Goal: Task Accomplishment & Management: Use online tool/utility

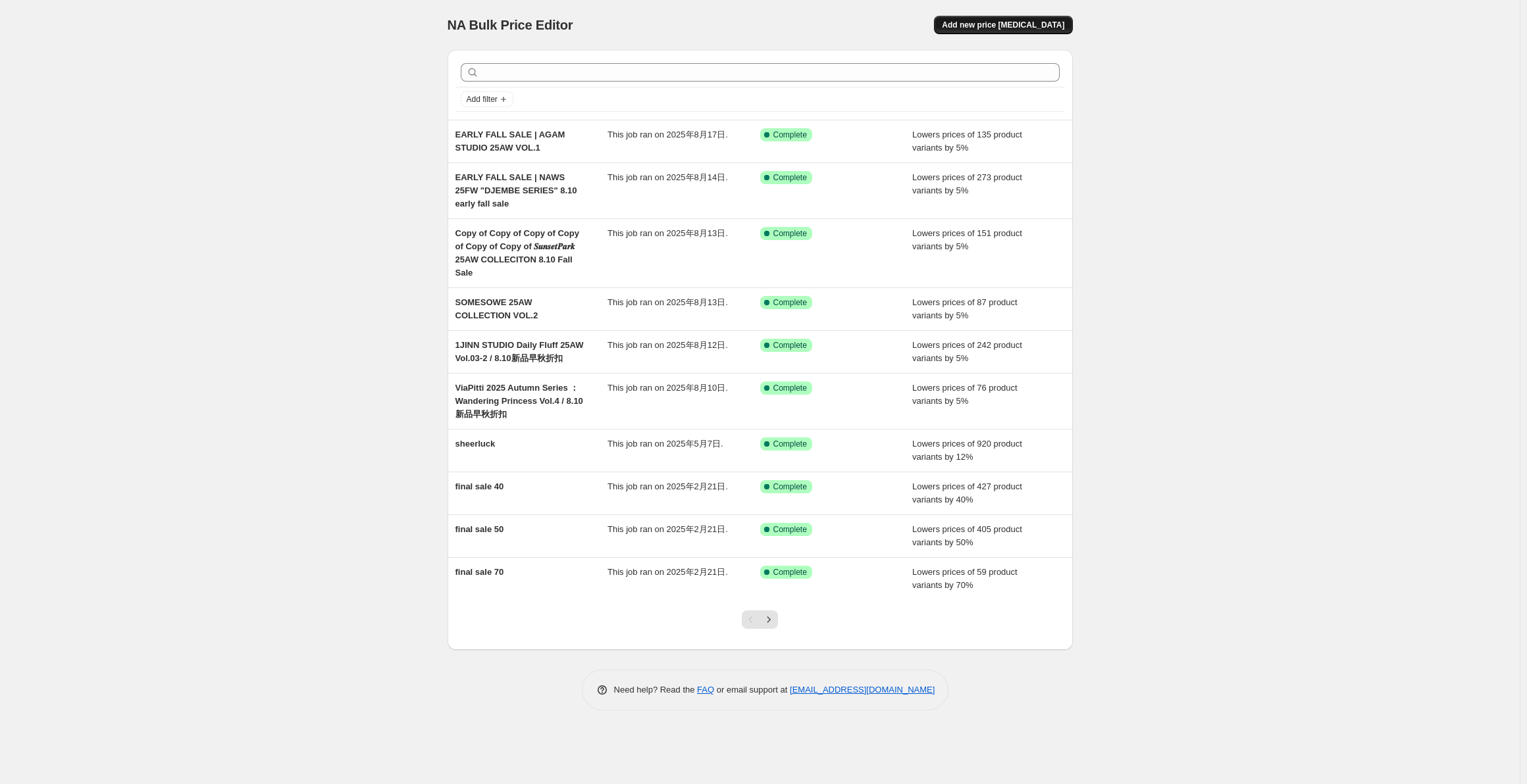
click at [1052, 21] on span "Add new price [MEDICAL_DATA]" at bounding box center [1002, 25] width 122 height 10
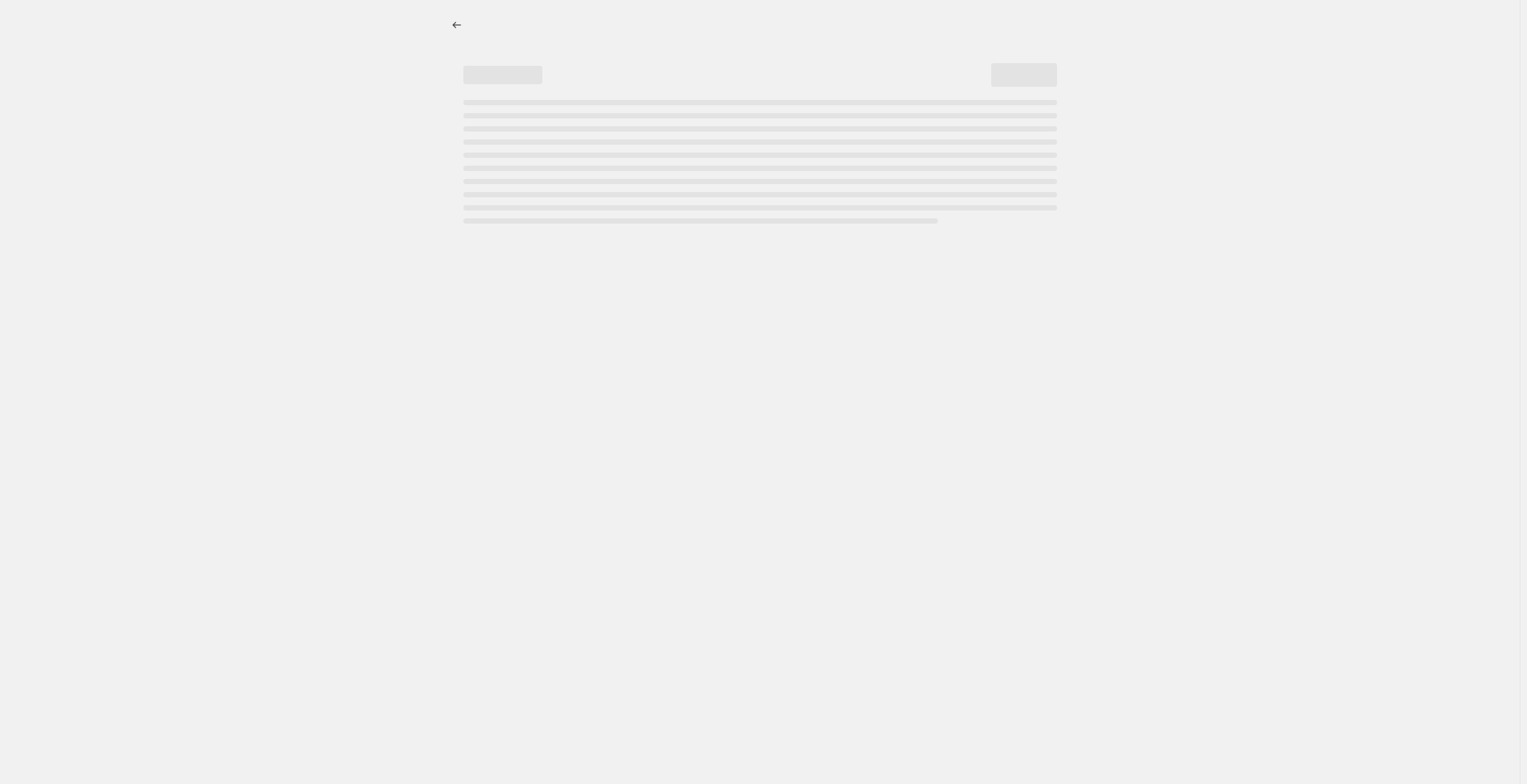
select select "percentage"
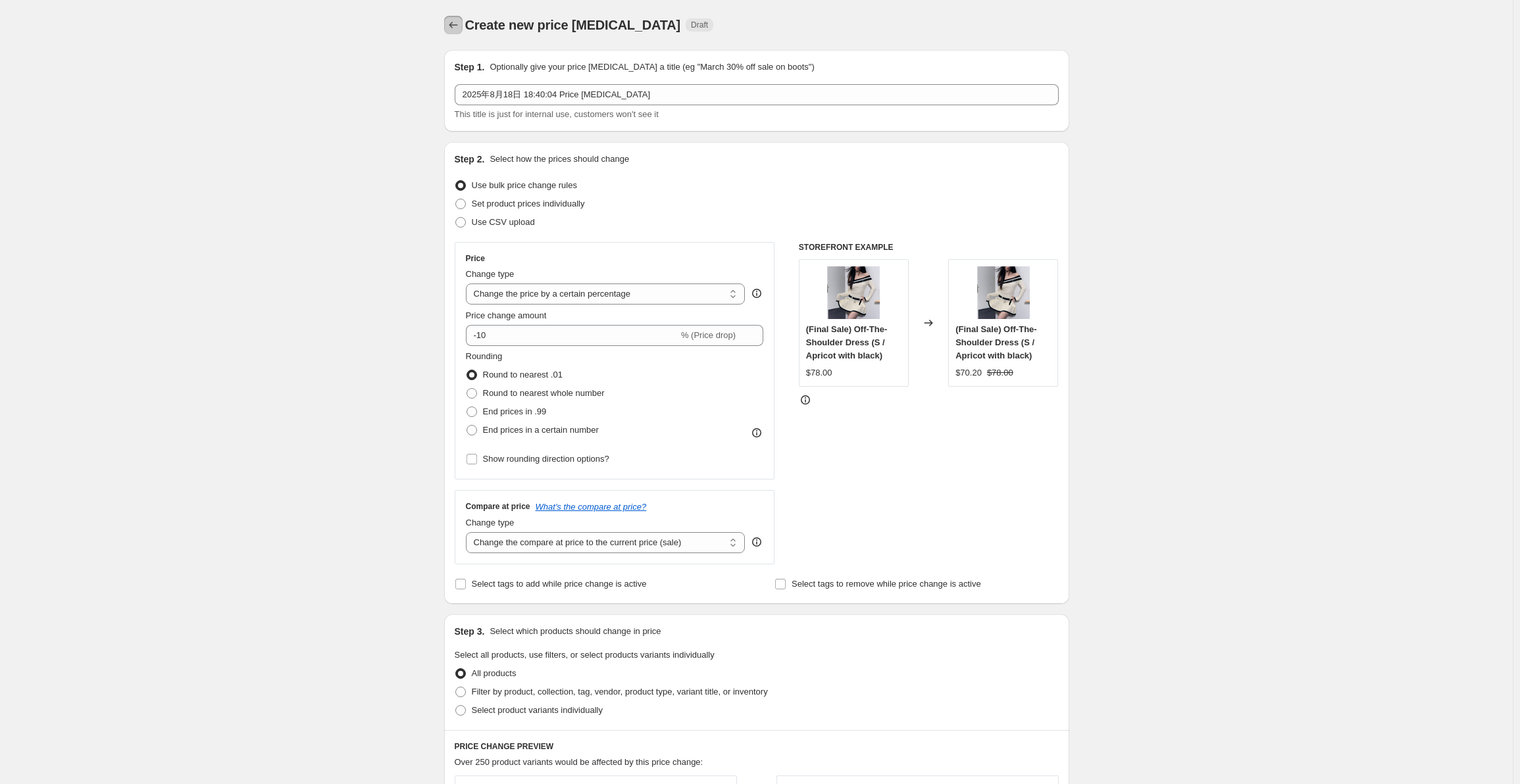
click at [454, 29] on icon "Price change jobs" at bounding box center [453, 24] width 13 height 13
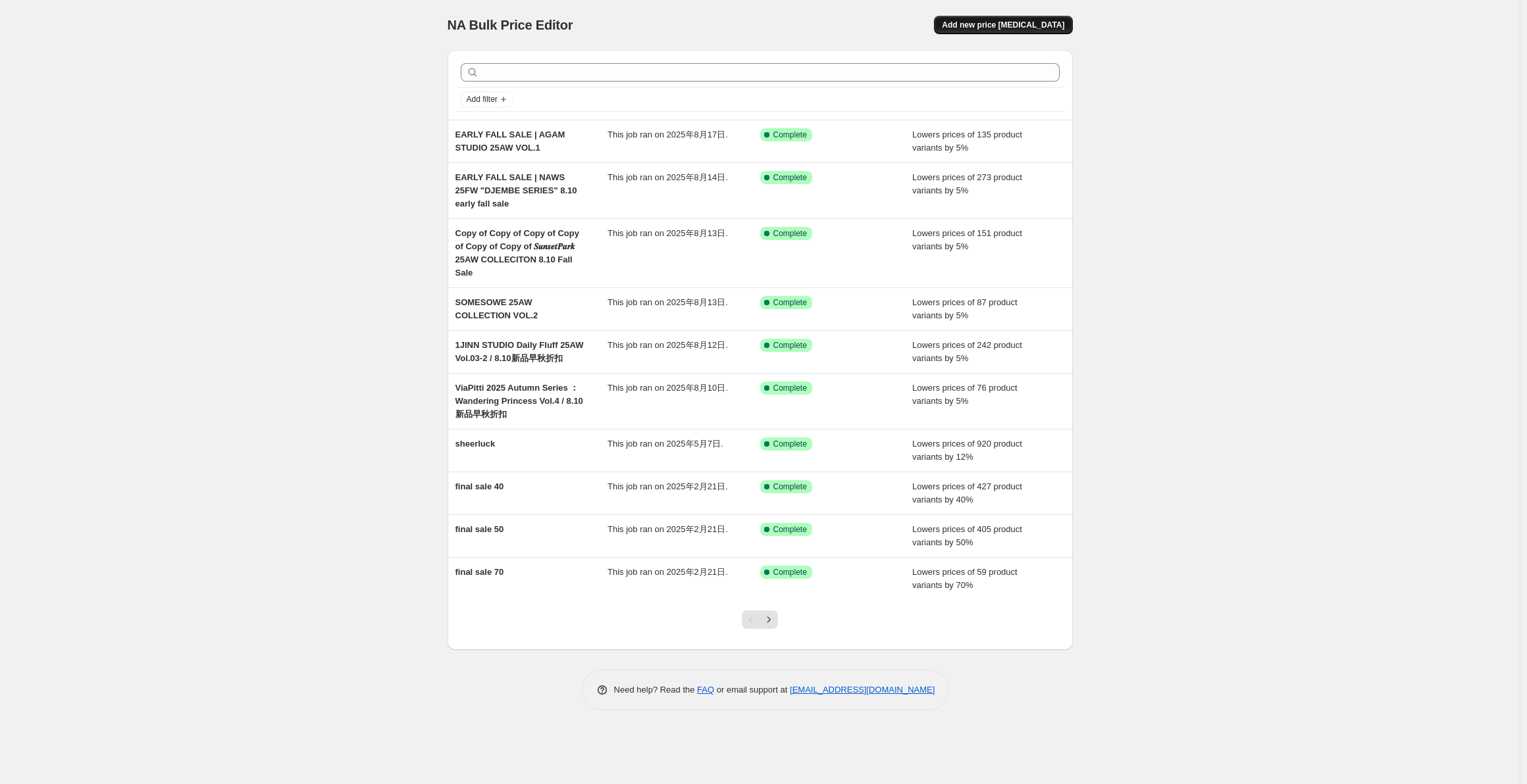
click at [1062, 21] on span "Add new price [MEDICAL_DATA]" at bounding box center [1002, 25] width 122 height 10
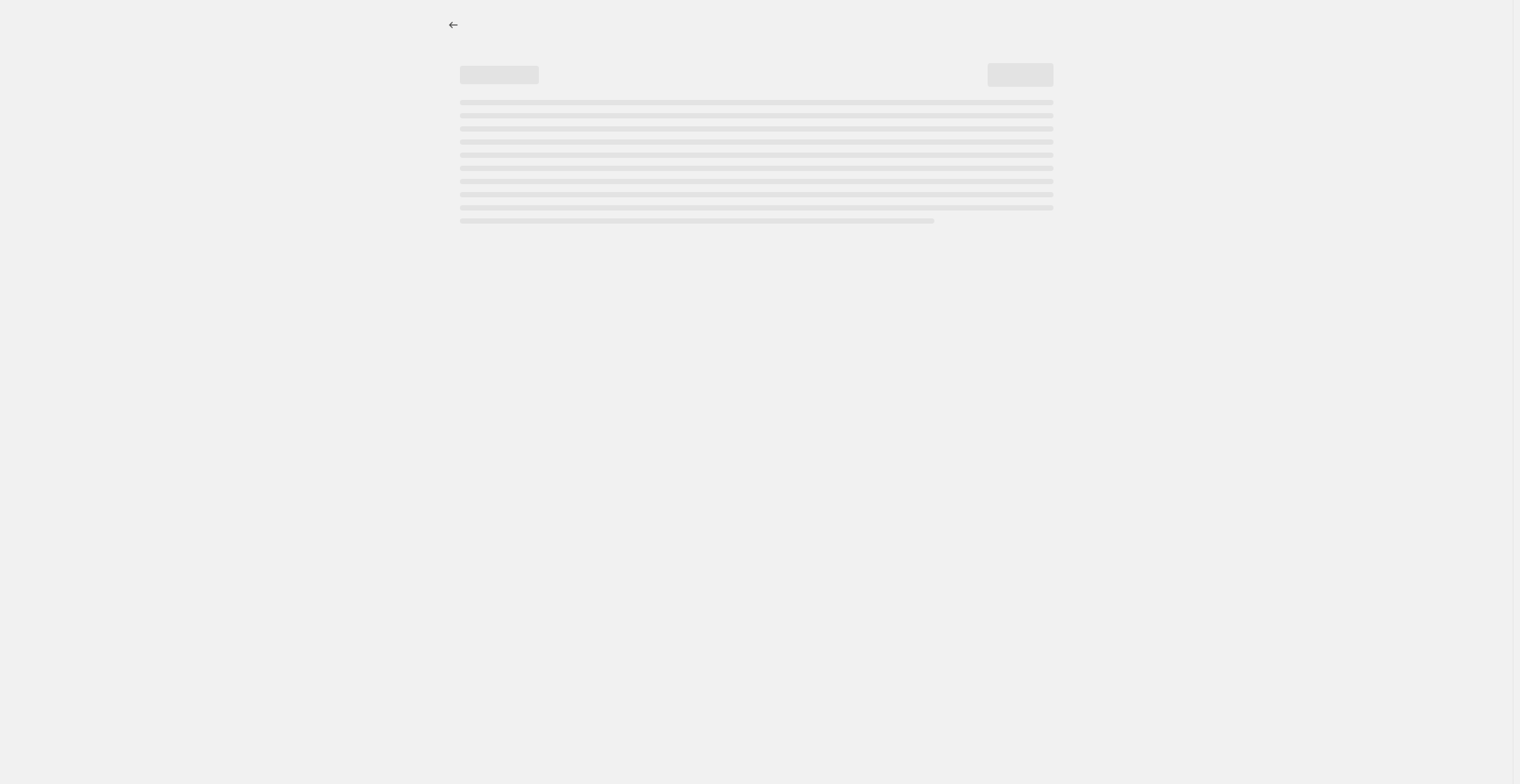
select select "percentage"
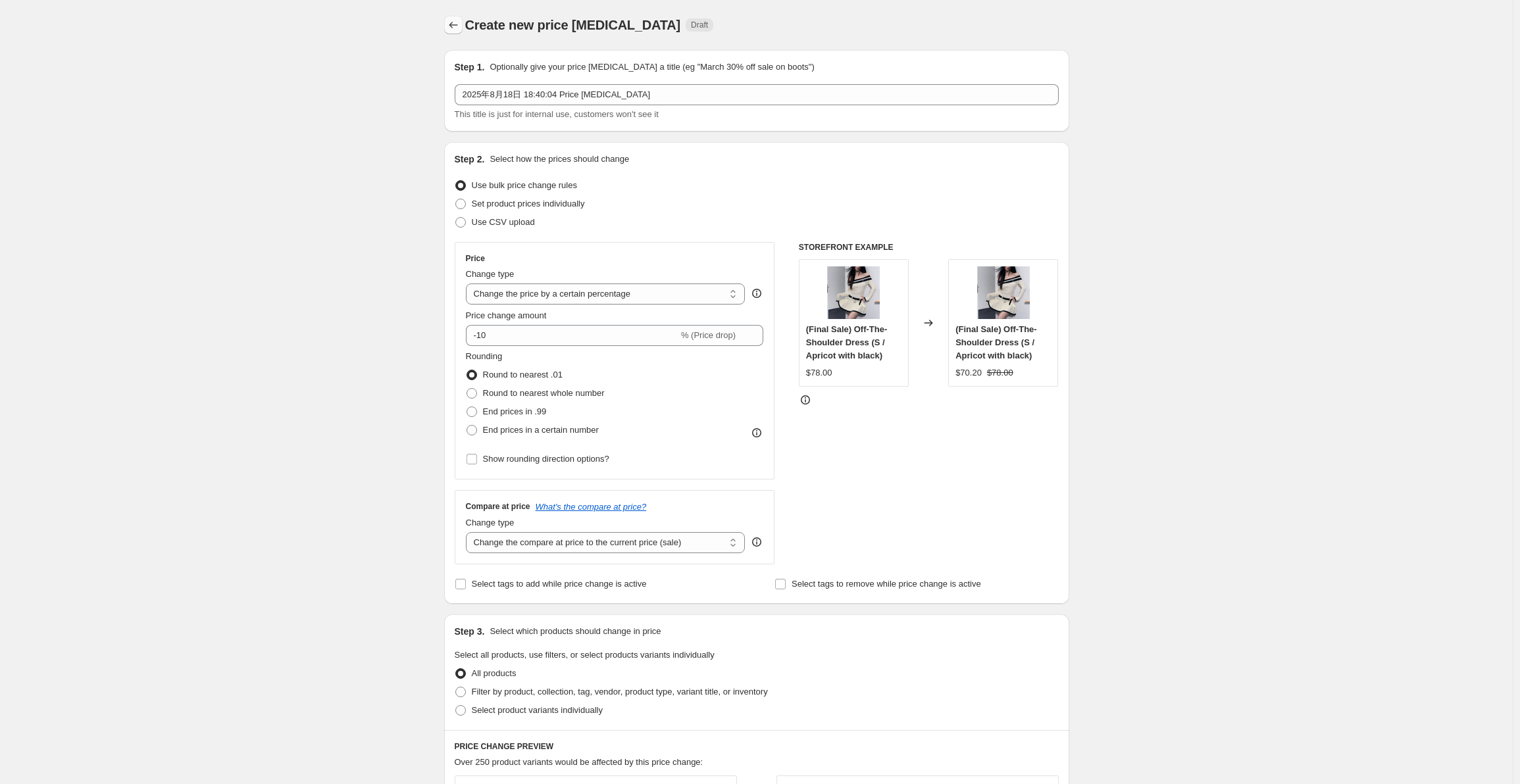
drag, startPoint x: 438, startPoint y: 26, endPoint x: 453, endPoint y: 23, distance: 15.3
click at [437, 25] on div "Create new price [MEDICAL_DATA]. This page is ready Create new price [MEDICAL_D…" at bounding box center [757, 668] width 657 height 1336
click at [454, 23] on icon "Price change jobs" at bounding box center [453, 24] width 13 height 13
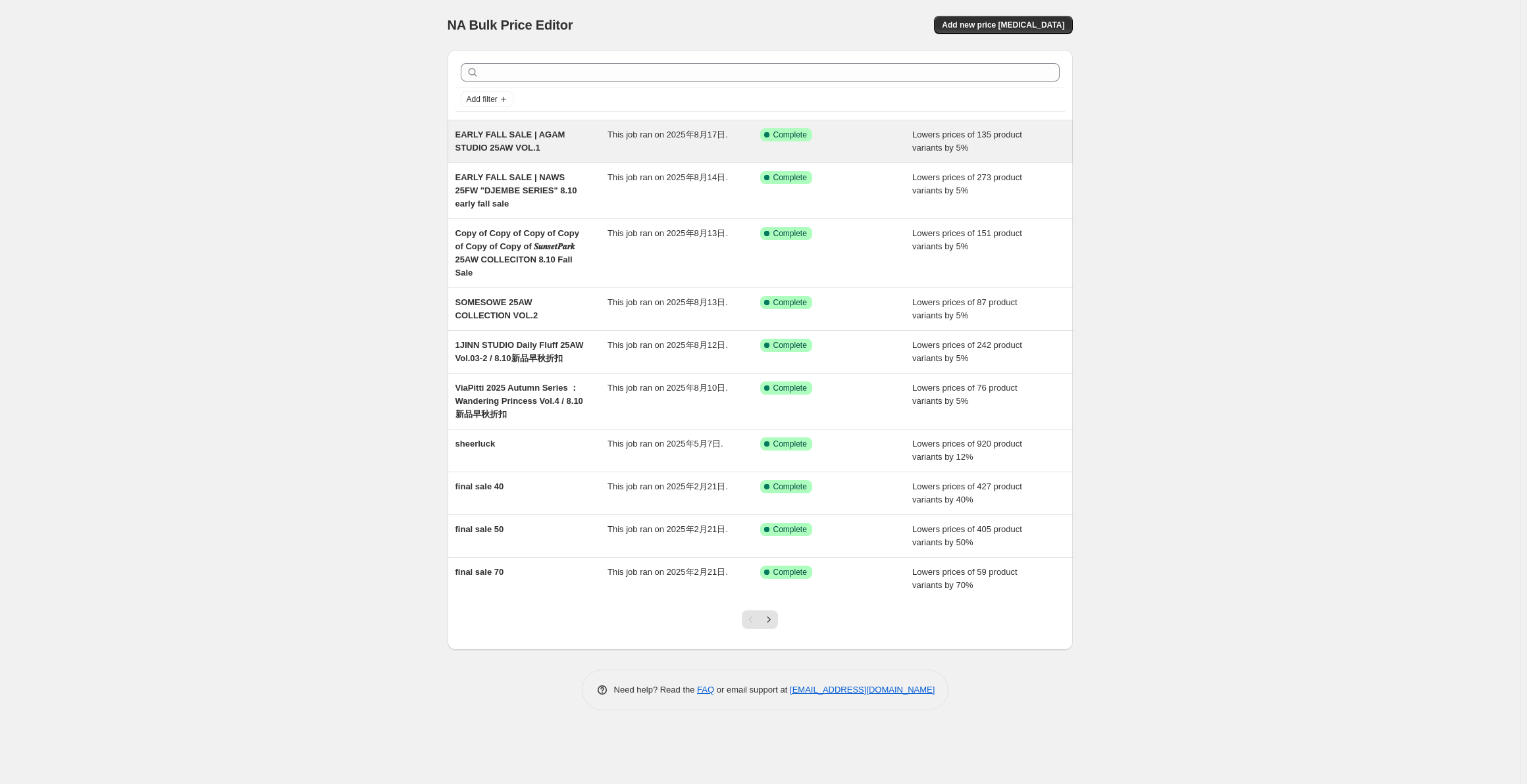
click at [1025, 141] on div "Lowers prices of 135 product variants by 5%" at bounding box center [989, 141] width 152 height 26
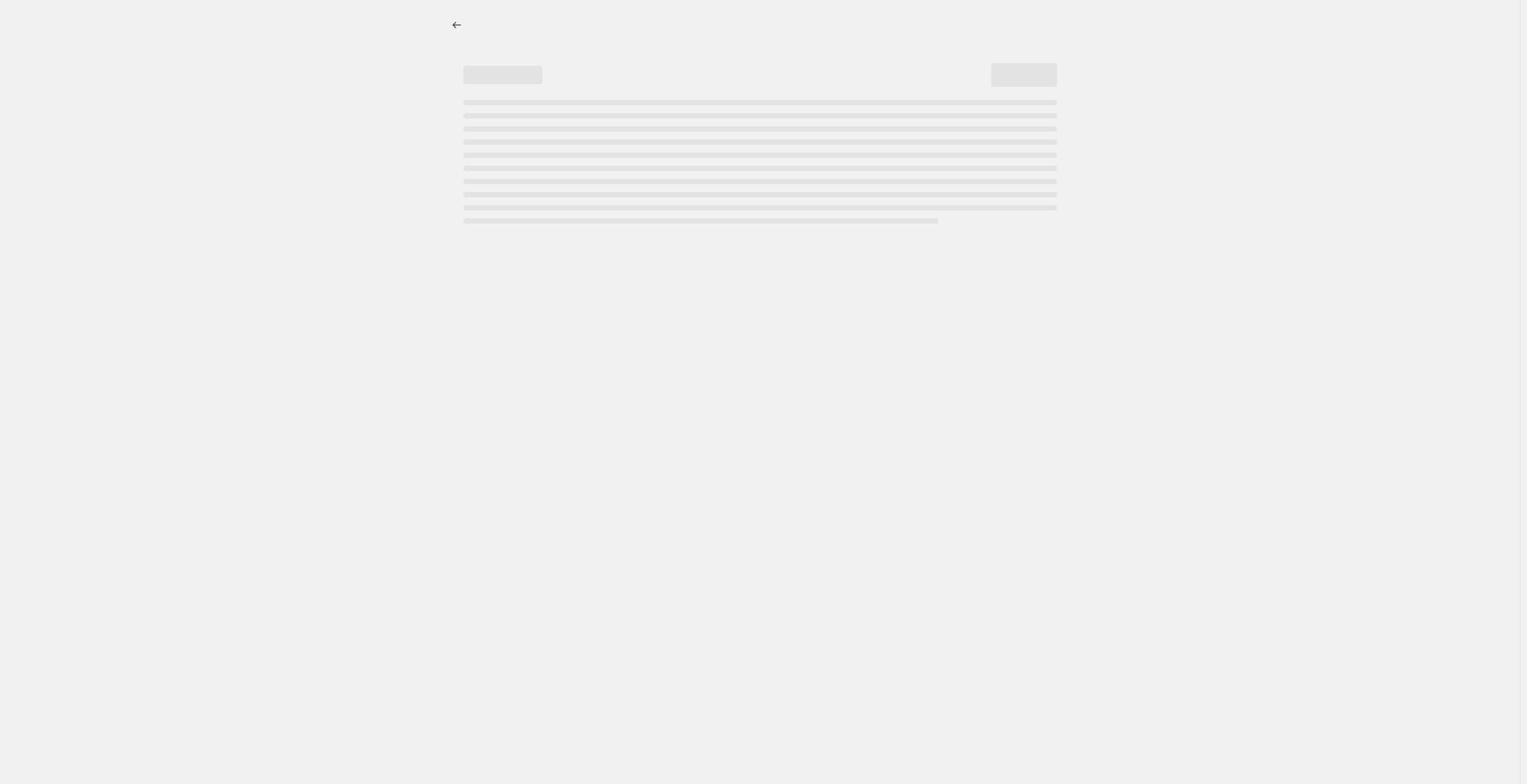
select select "percentage"
select select "collection"
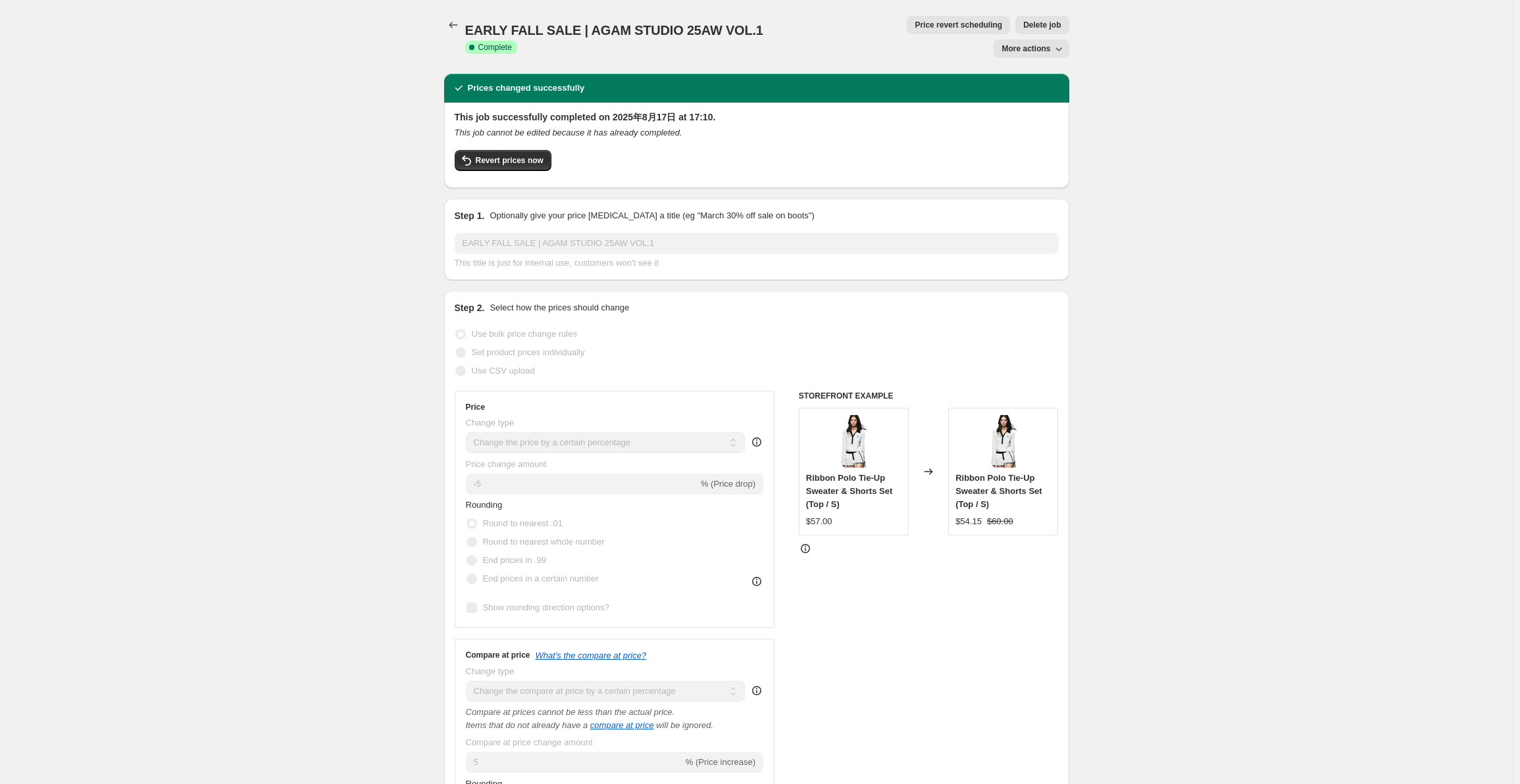
click at [1028, 43] on span "More actions" at bounding box center [1026, 48] width 48 height 10
click at [1020, 48] on span "Copy to new job" at bounding box center [1038, 52] width 61 height 10
select select "percentage"
select select "collection"
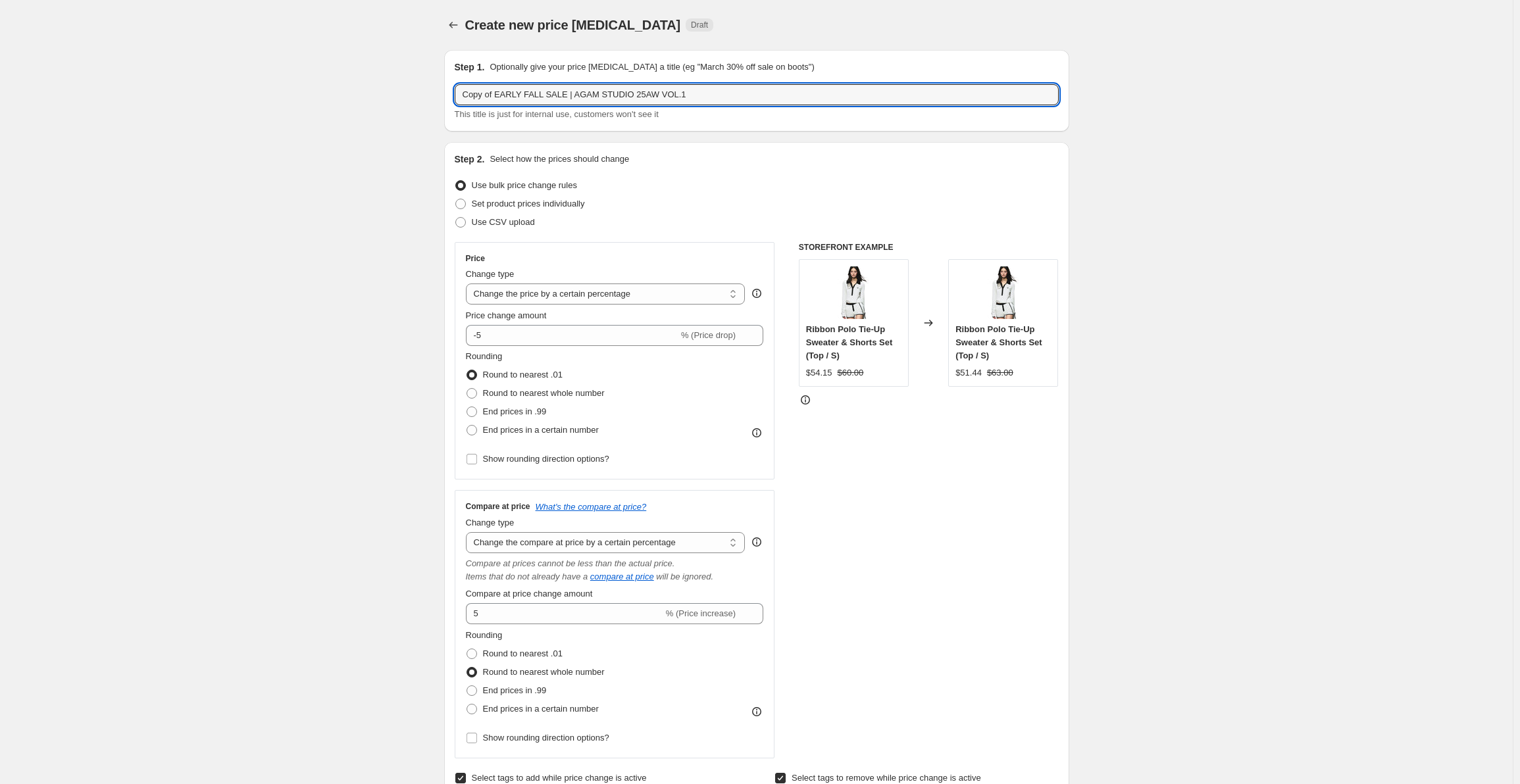
drag, startPoint x: 497, startPoint y: 95, endPoint x: 421, endPoint y: 84, distance: 76.8
drag, startPoint x: 537, startPoint y: 92, endPoint x: 703, endPoint y: 94, distance: 166.0
click at [703, 94] on input "EARLY FALL SALE | AGAM STUDIO 25AW VOL.1" at bounding box center [757, 94] width 604 height 21
drag, startPoint x: 629, startPoint y: 93, endPoint x: 686, endPoint y: 88, distance: 57.2
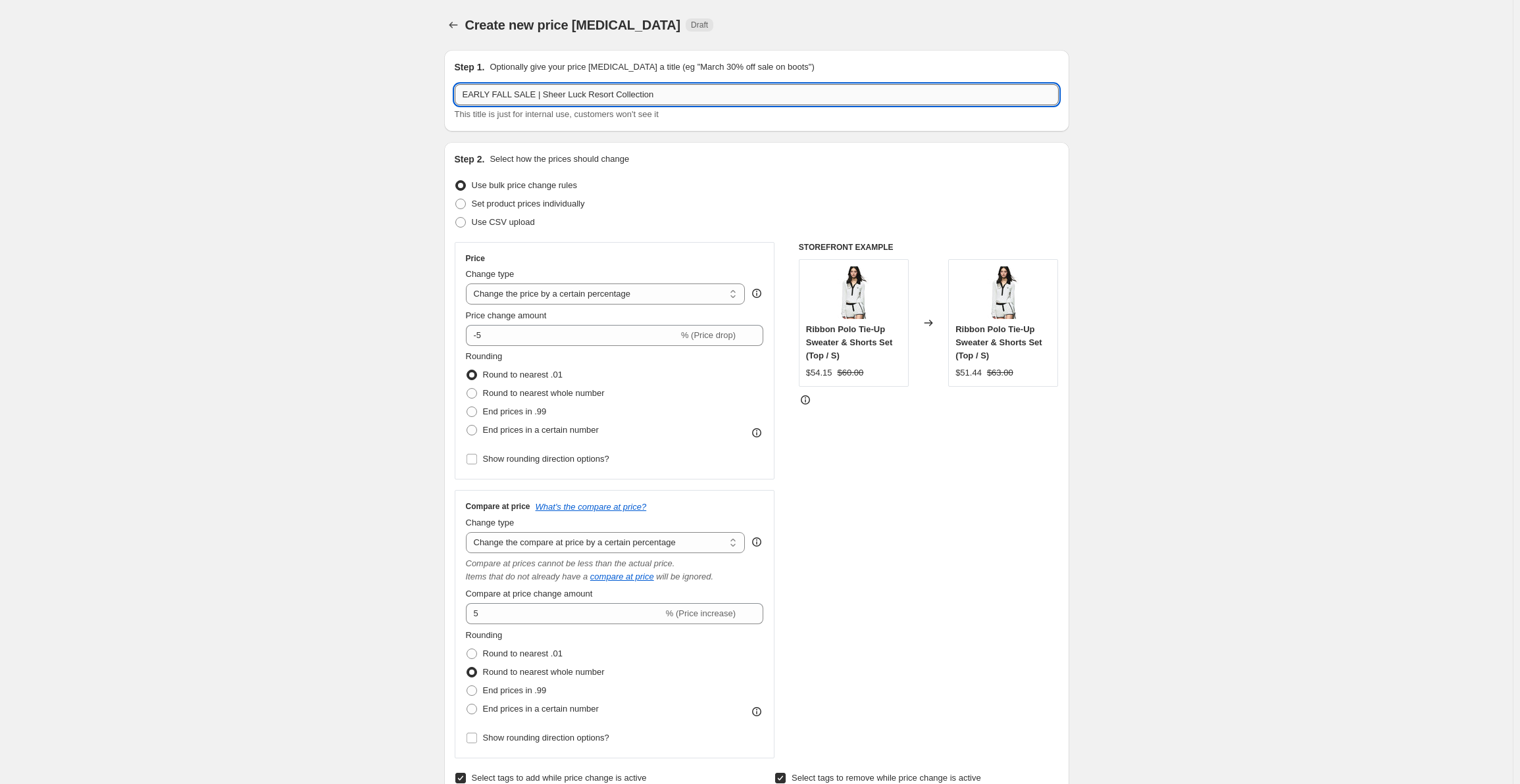
click at [686, 88] on input "EARLY FALL SALE | Sheer Luck Resort Collection" at bounding box center [757, 94] width 604 height 21
click at [577, 89] on input "EARLY FALL SALE | Sheer Luck Resort Collection" at bounding box center [757, 94] width 604 height 21
type input "EARLY FALL SALE | Sheer Luck 2025 Resort Collection"
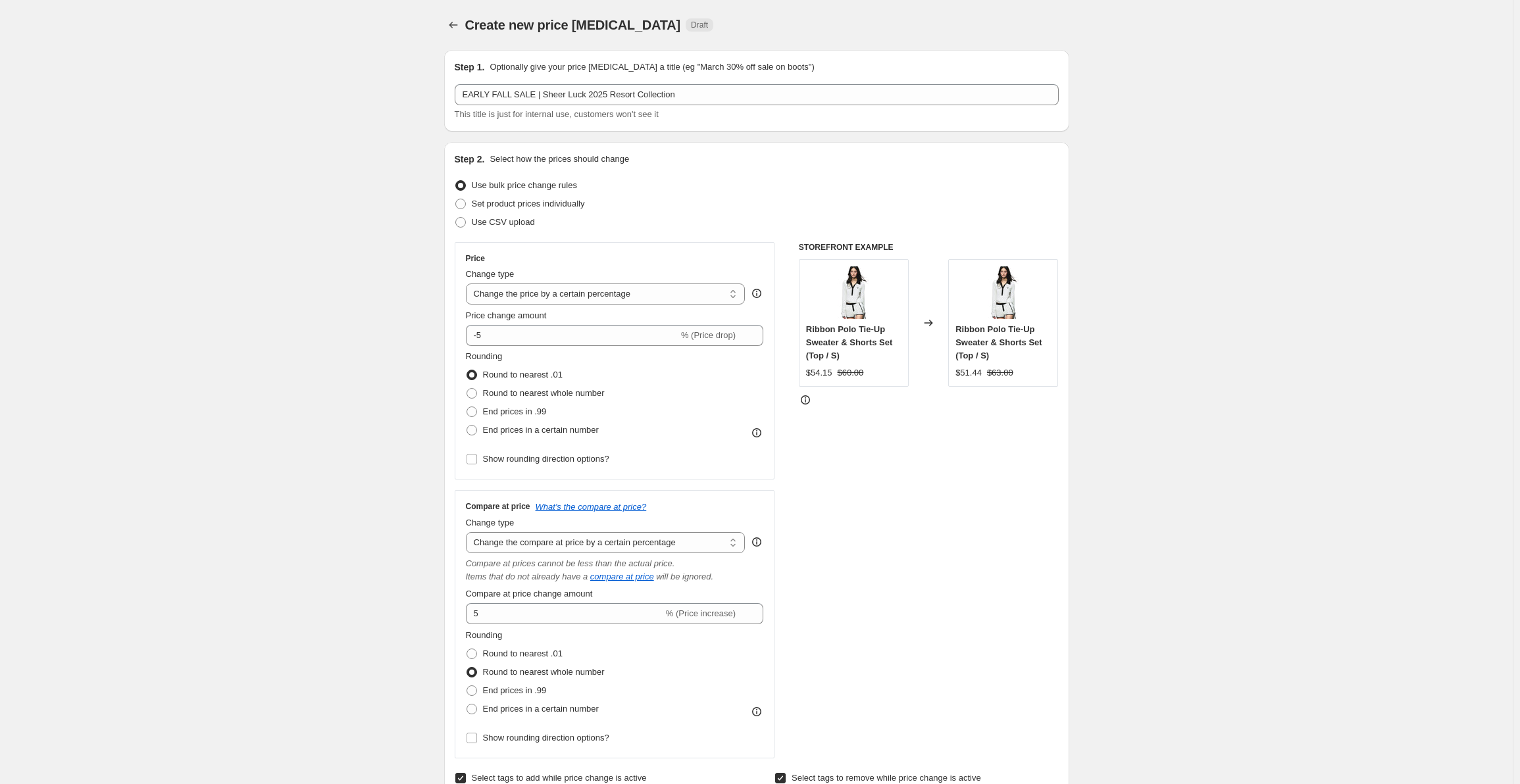
click at [699, 143] on div "Step 2. Select how the prices should change Use bulk price change rules Set pro…" at bounding box center [757, 506] width 625 height 729
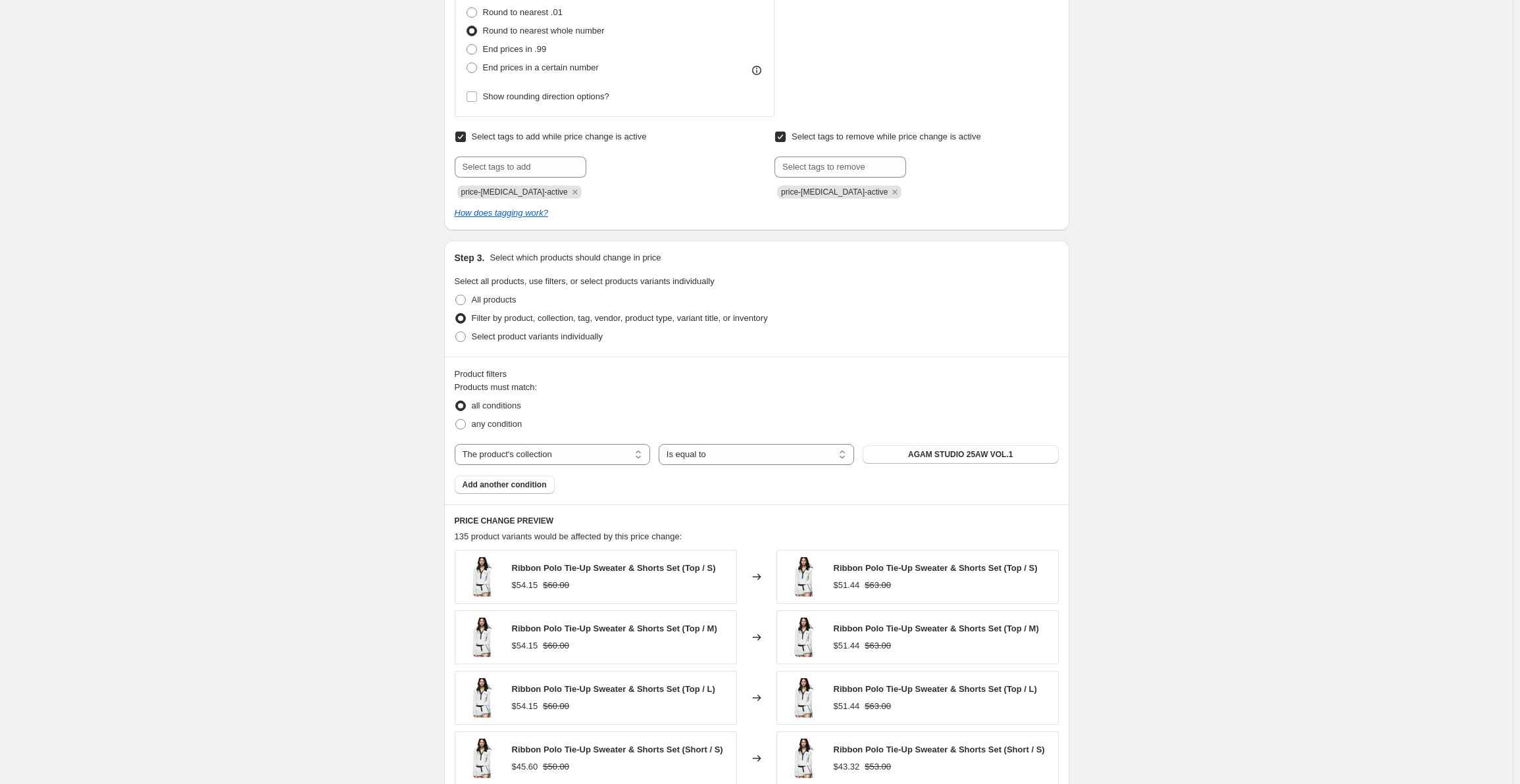
scroll to position [658, 0]
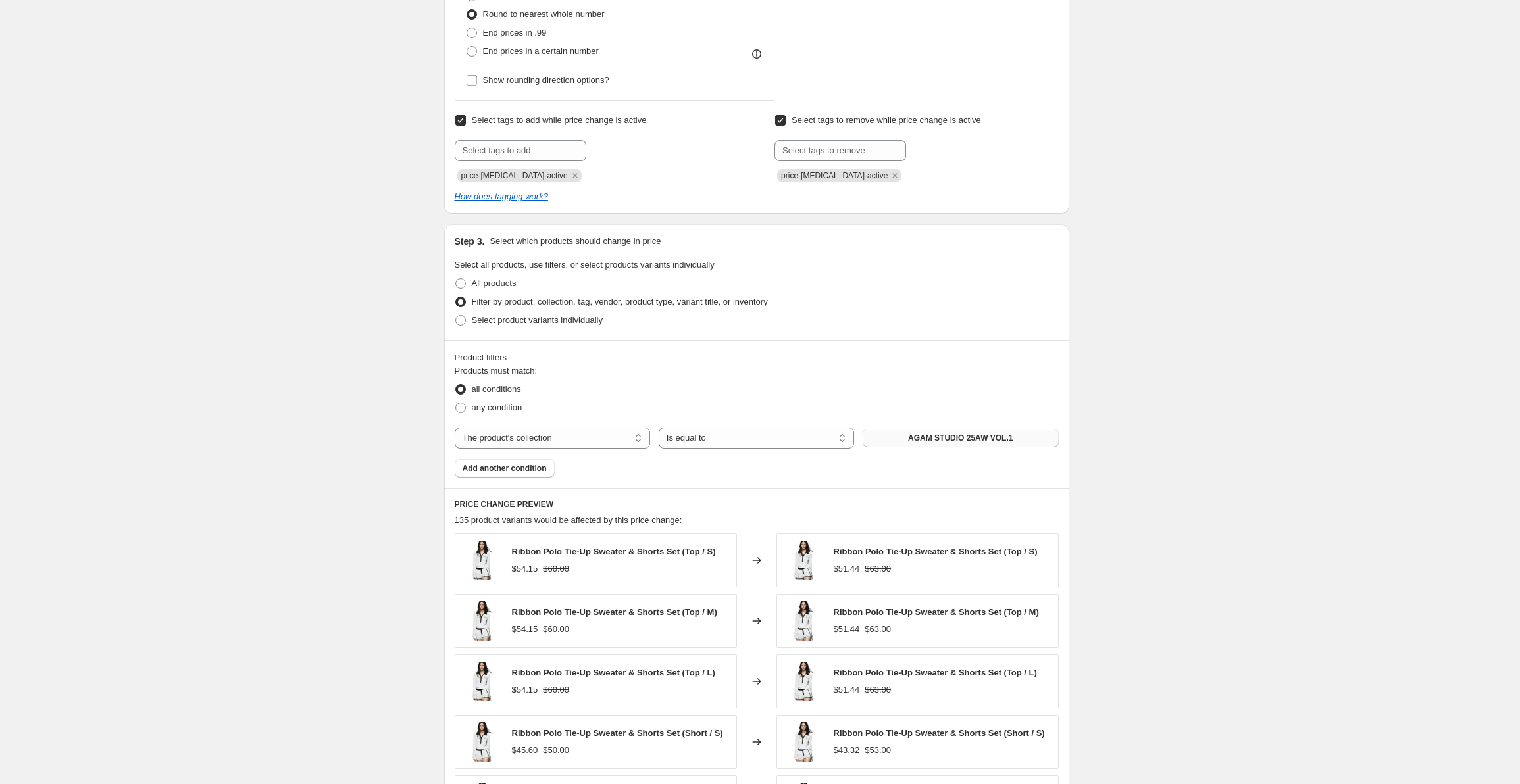
click at [950, 430] on button "AGAM STUDIO 25AW VOL.1" at bounding box center [961, 438] width 196 height 18
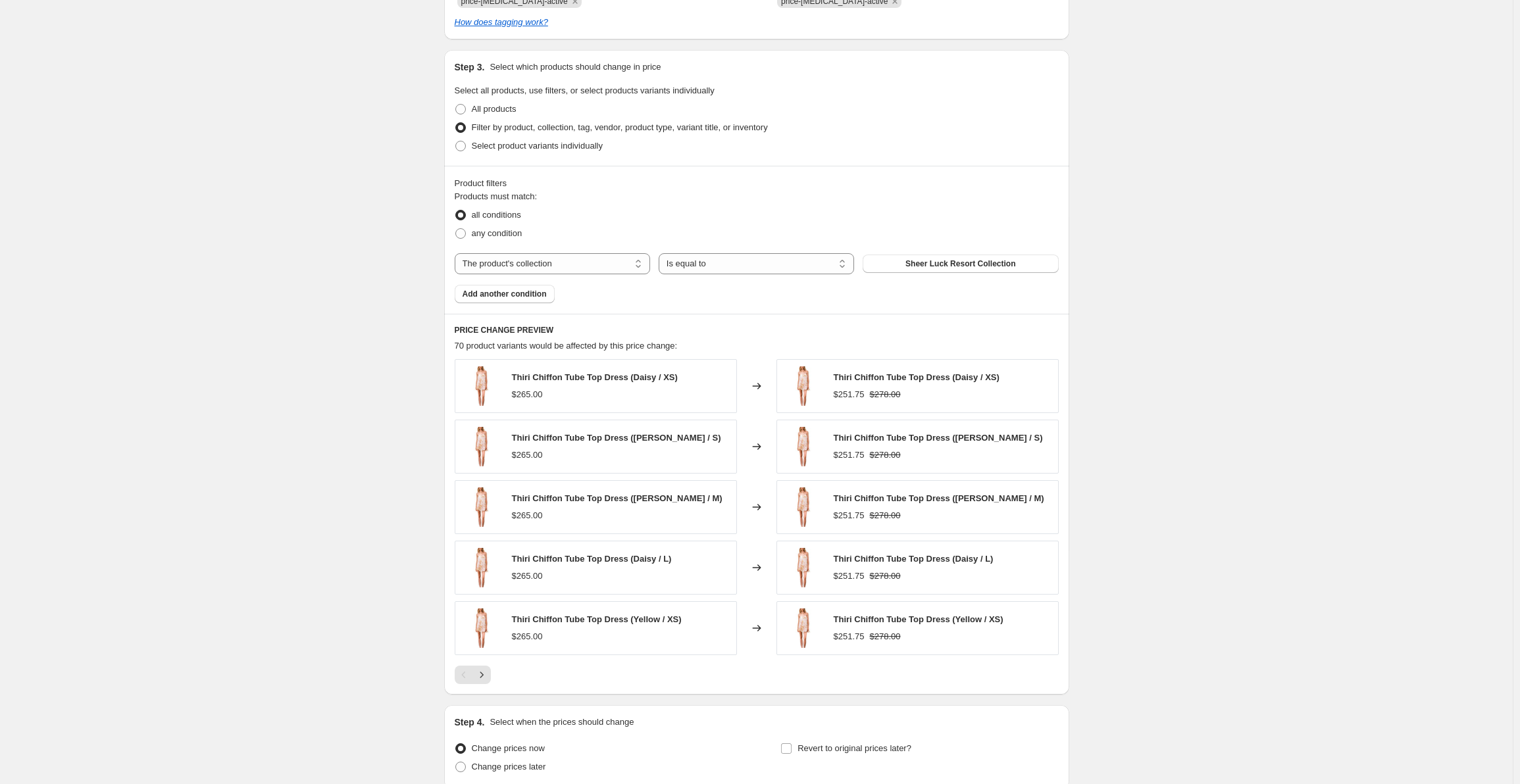
scroll to position [948, 0]
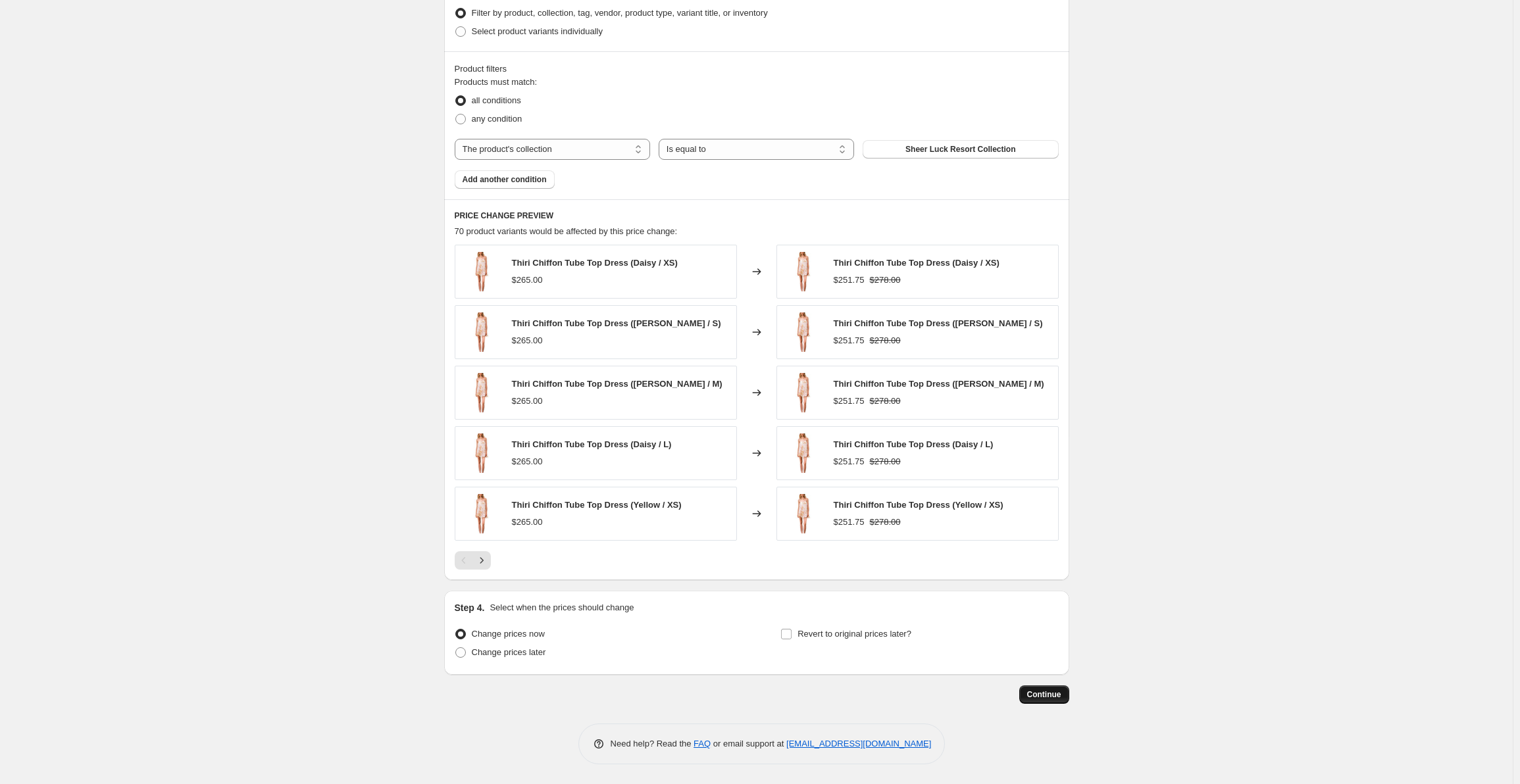
click at [1052, 687] on button "Continue" at bounding box center [1044, 694] width 50 height 18
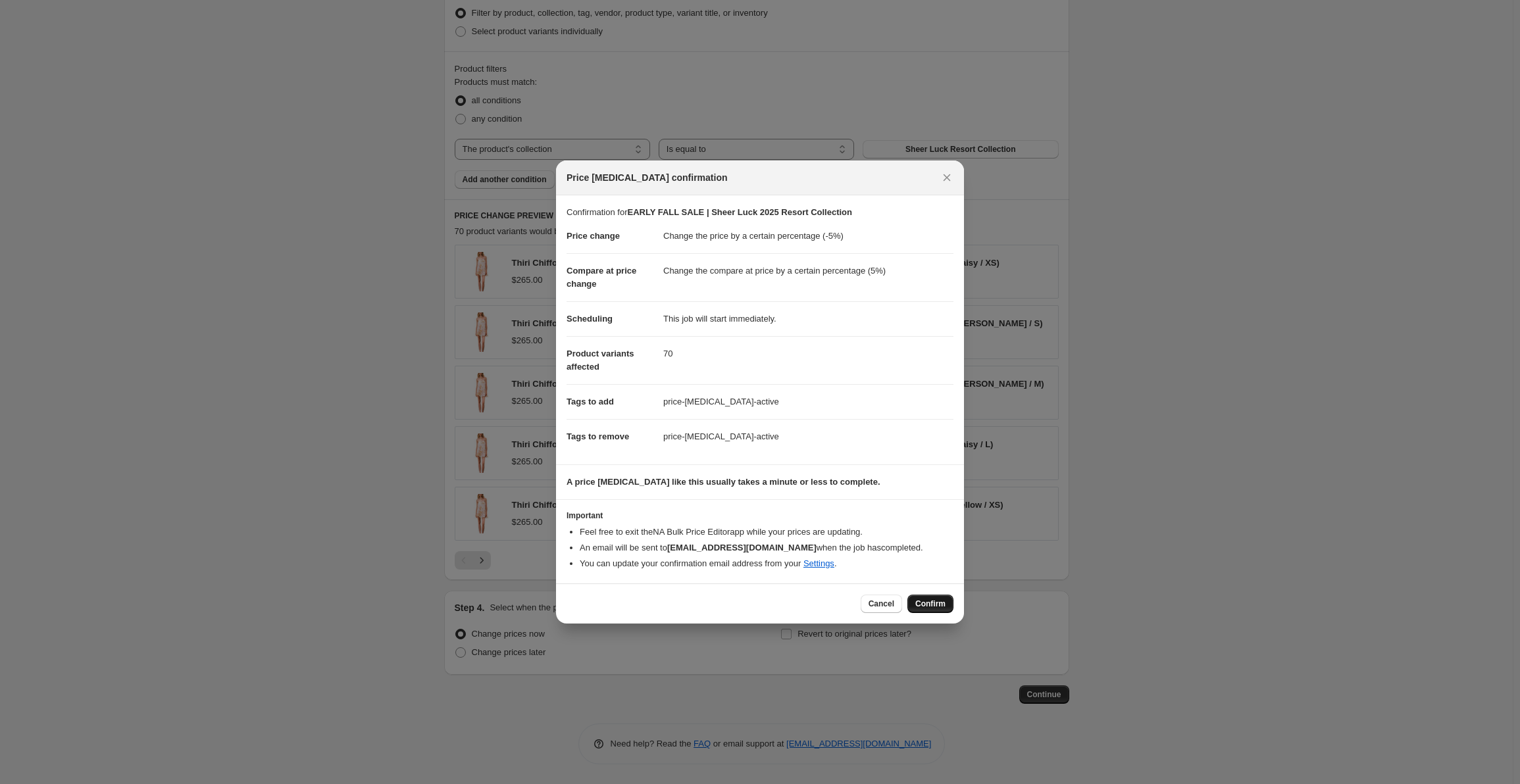
click at [929, 602] on span "Confirm" at bounding box center [930, 604] width 30 height 10
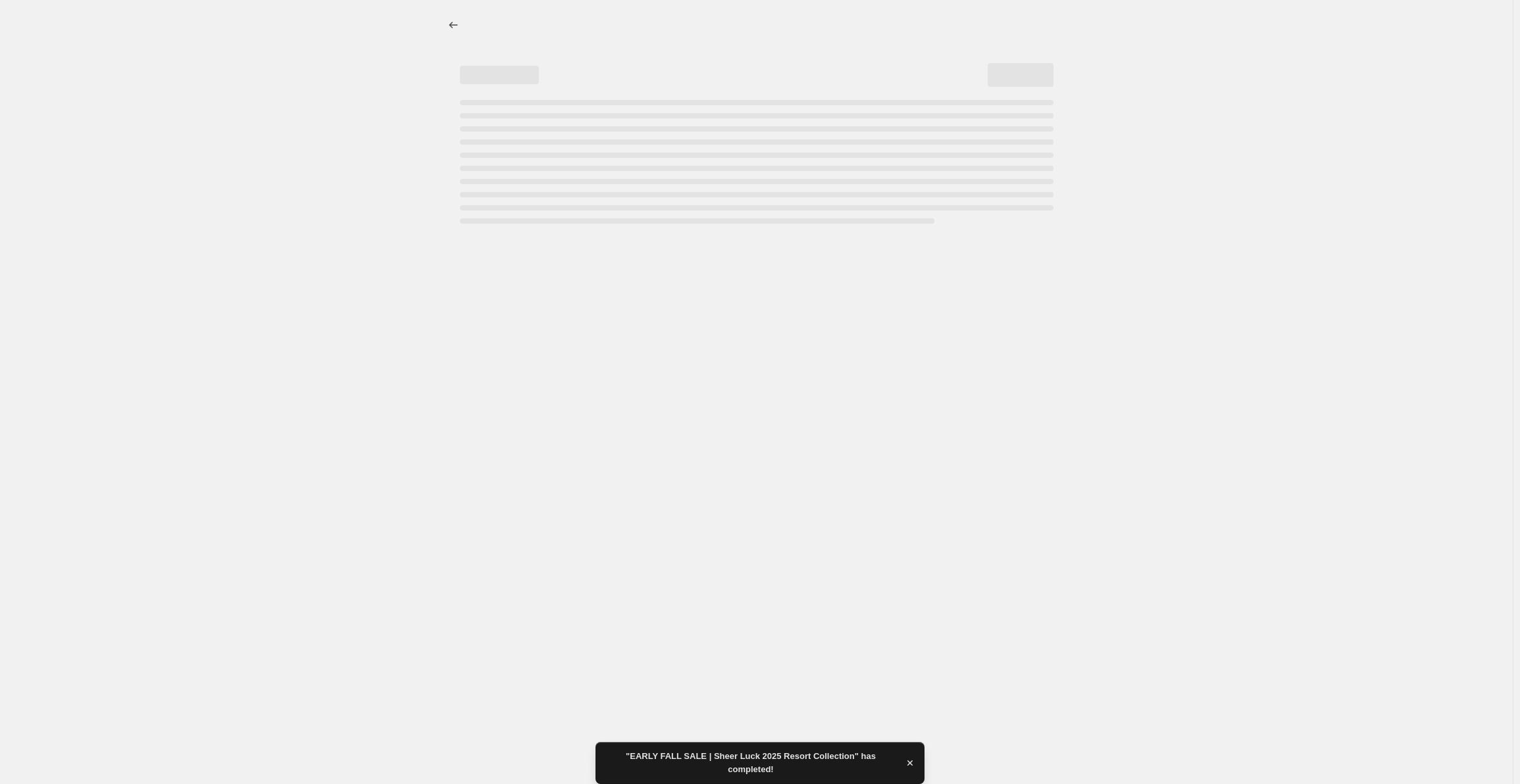
select select "percentage"
select select "collection"
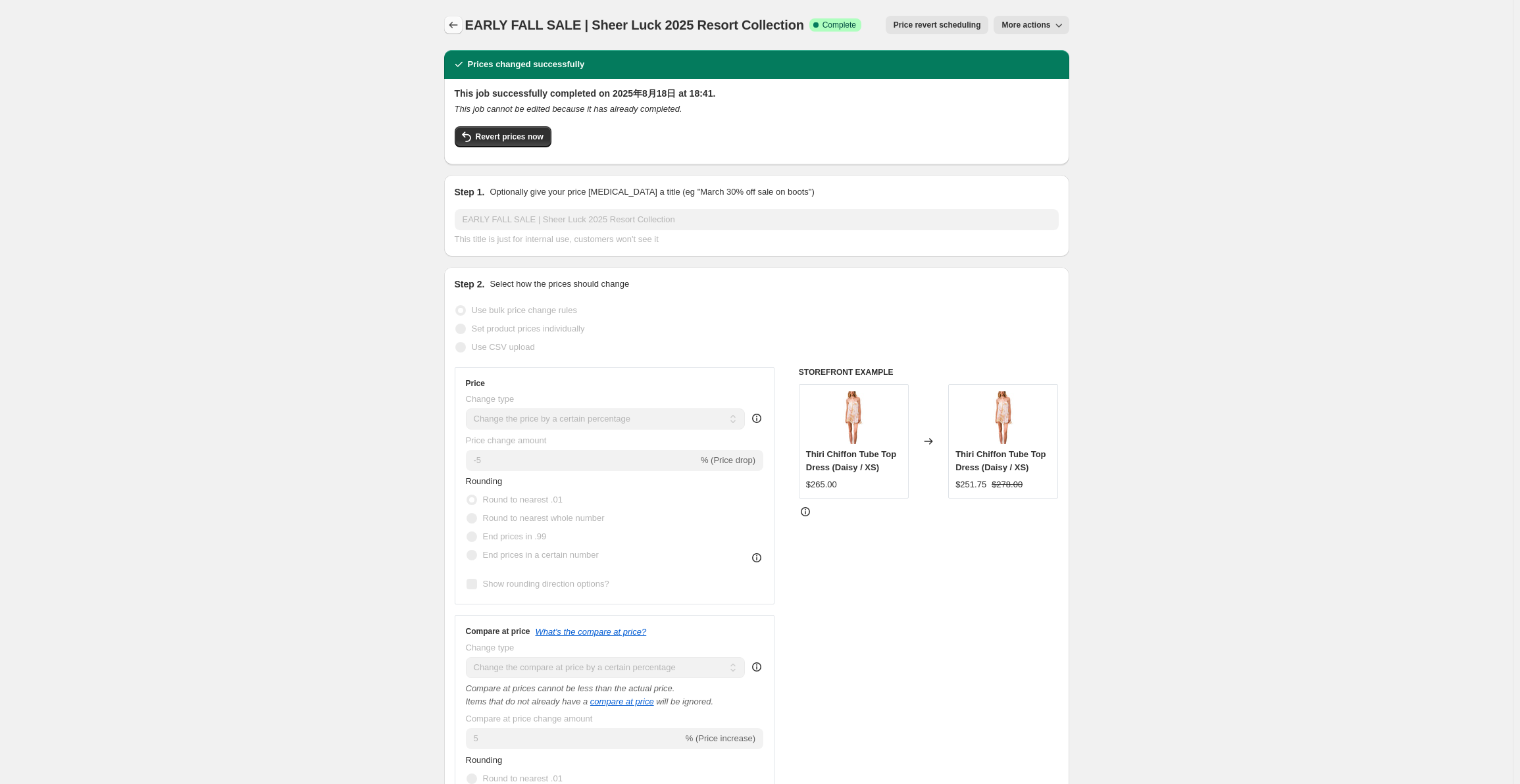
click at [450, 32] on button "Price change jobs" at bounding box center [453, 24] width 18 height 18
